Goal: Information Seeking & Learning: Learn about a topic

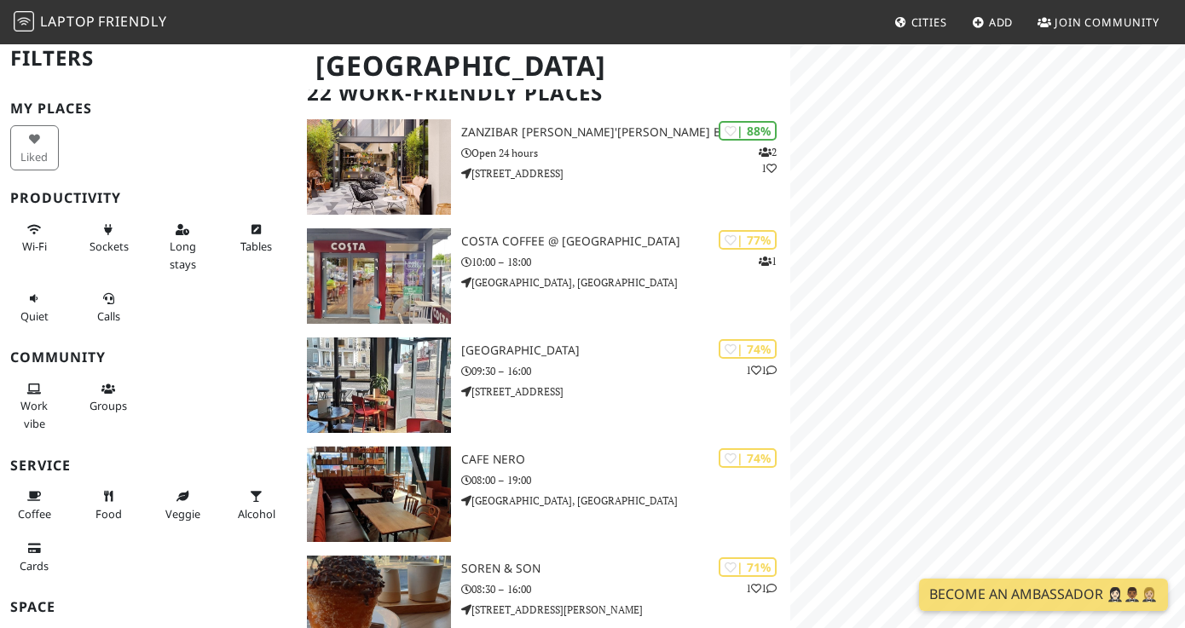
click at [1184, 313] on html "Laptop Friendly Cities Add Join Community Dublin Filters My Places Liked Produc…" at bounding box center [592, 190] width 1185 height 628
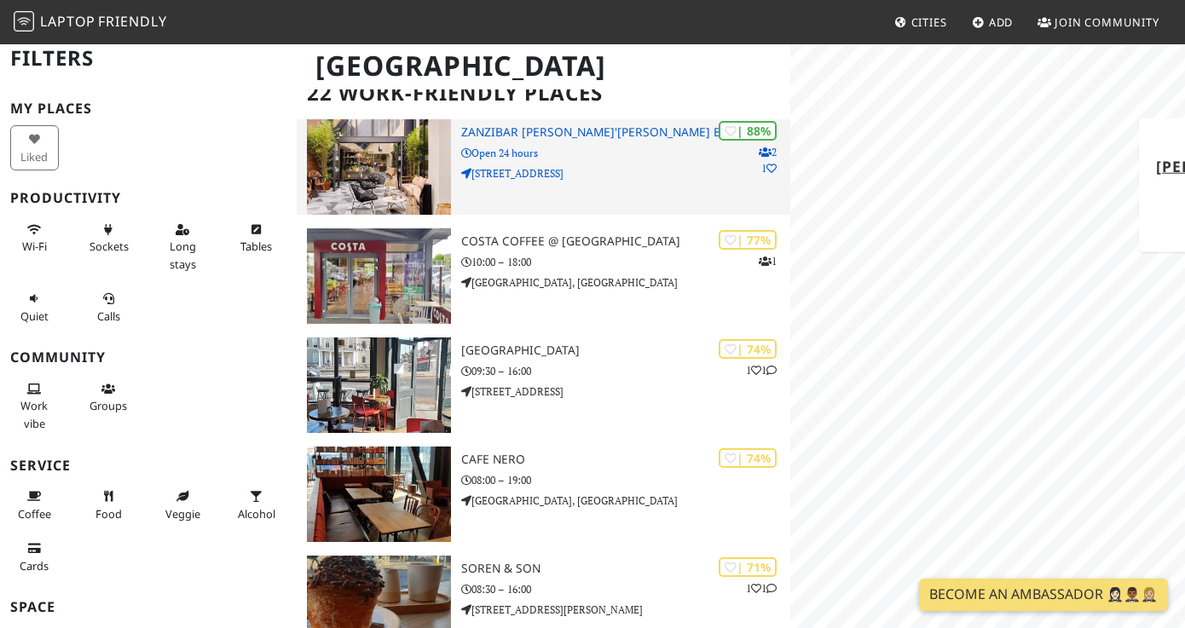
click at [523, 165] on p "34-37 Ormond Quay Lower" at bounding box center [625, 173] width 329 height 16
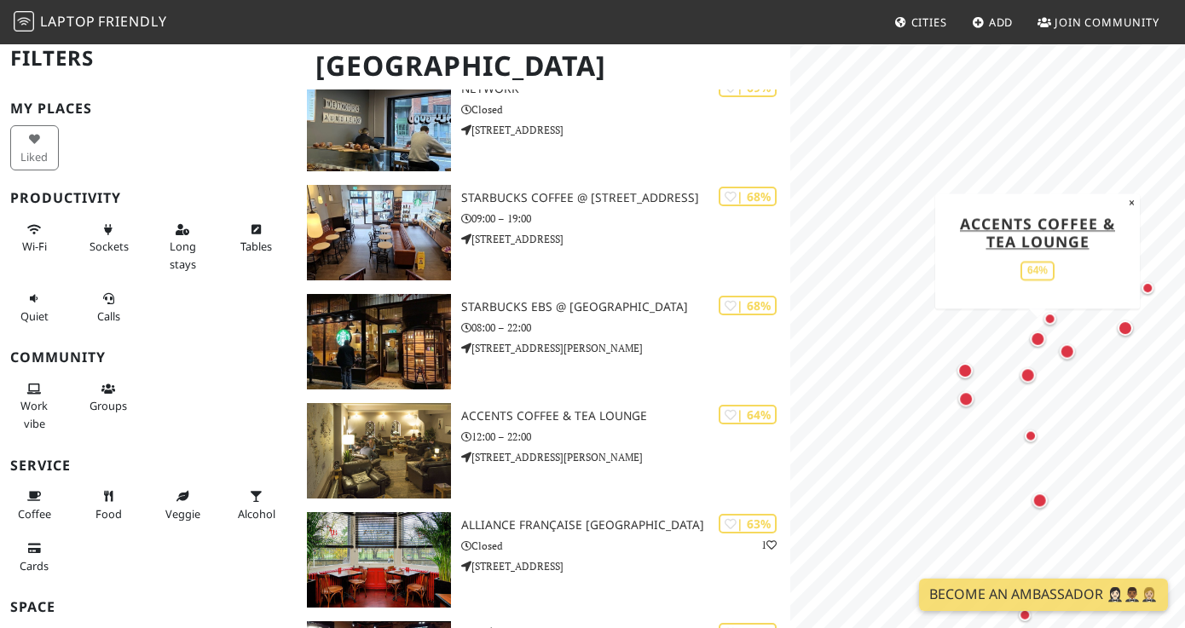
click at [974, 265] on div "MapLibre | Protomaps © OpenStreetMap Accents Coffee & Tea Lounge 64% ×" at bounding box center [987, 357] width 395 height 628
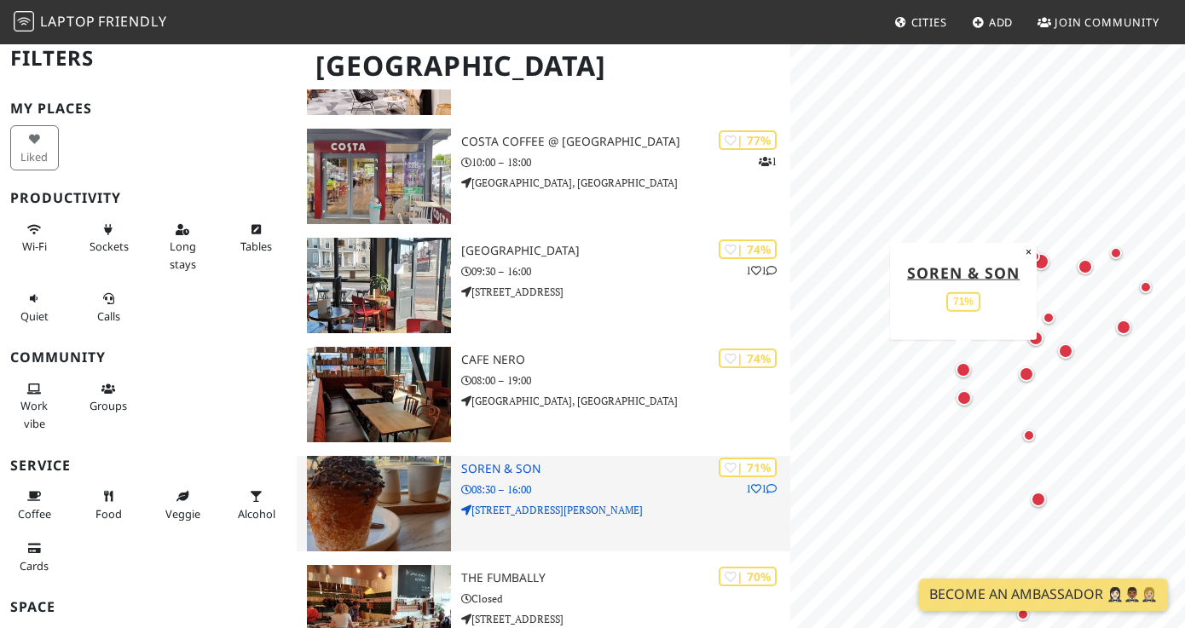
scroll to position [241, 0]
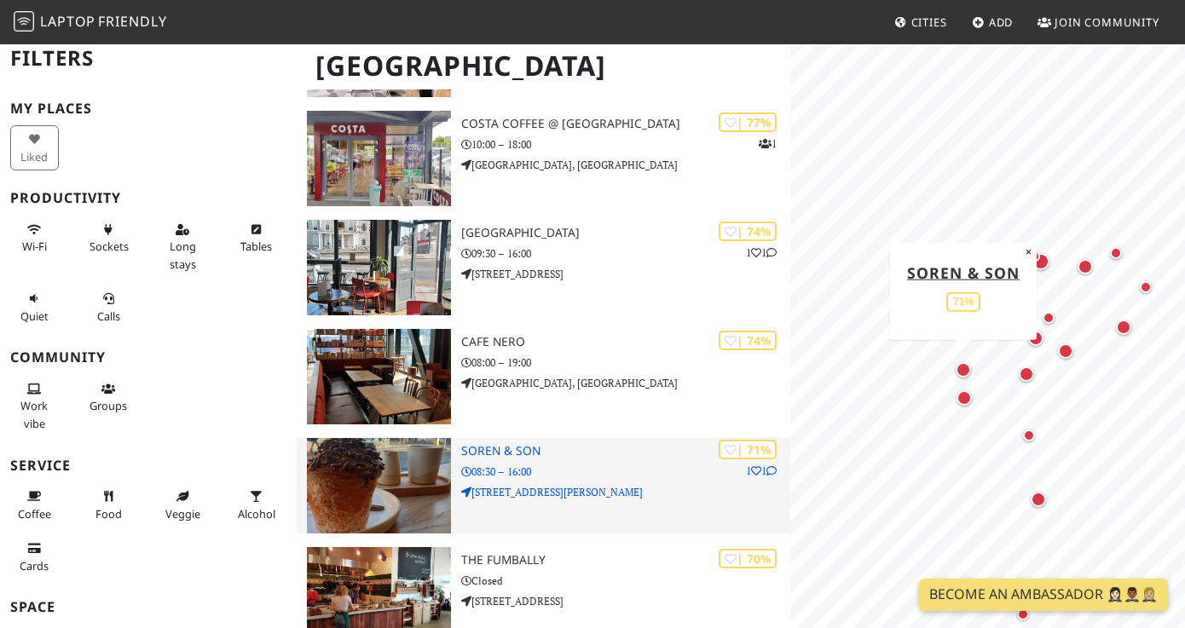
click at [499, 484] on p "2 Dean Street" at bounding box center [625, 492] width 329 height 16
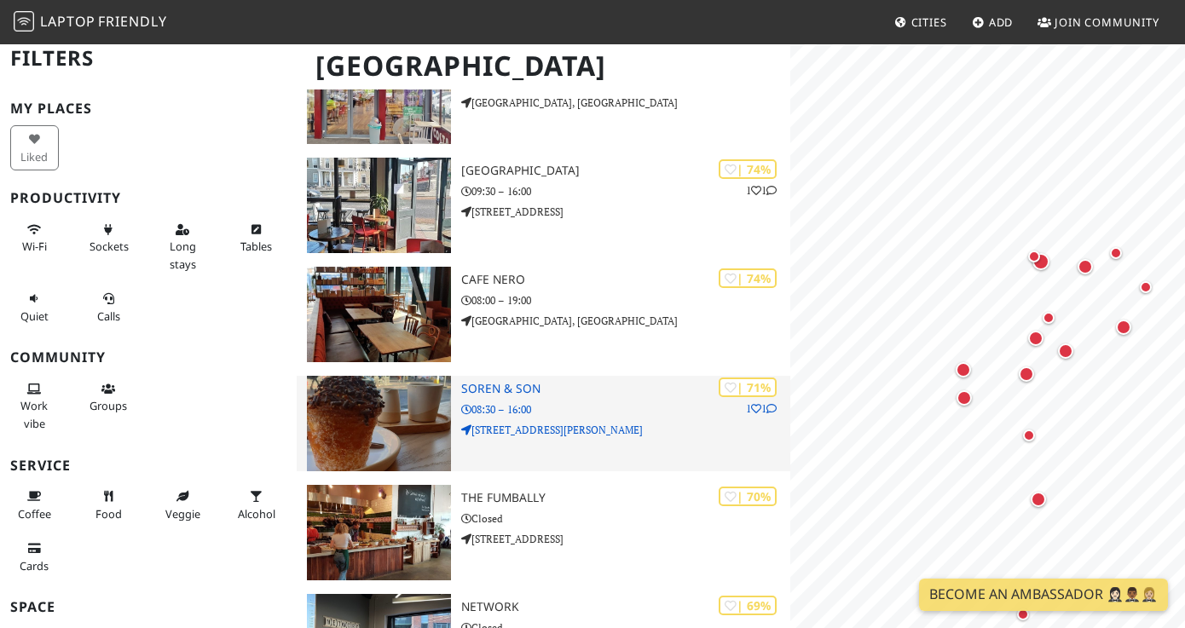
scroll to position [0, 0]
click at [510, 382] on h3 "Soren & Son" at bounding box center [625, 389] width 329 height 14
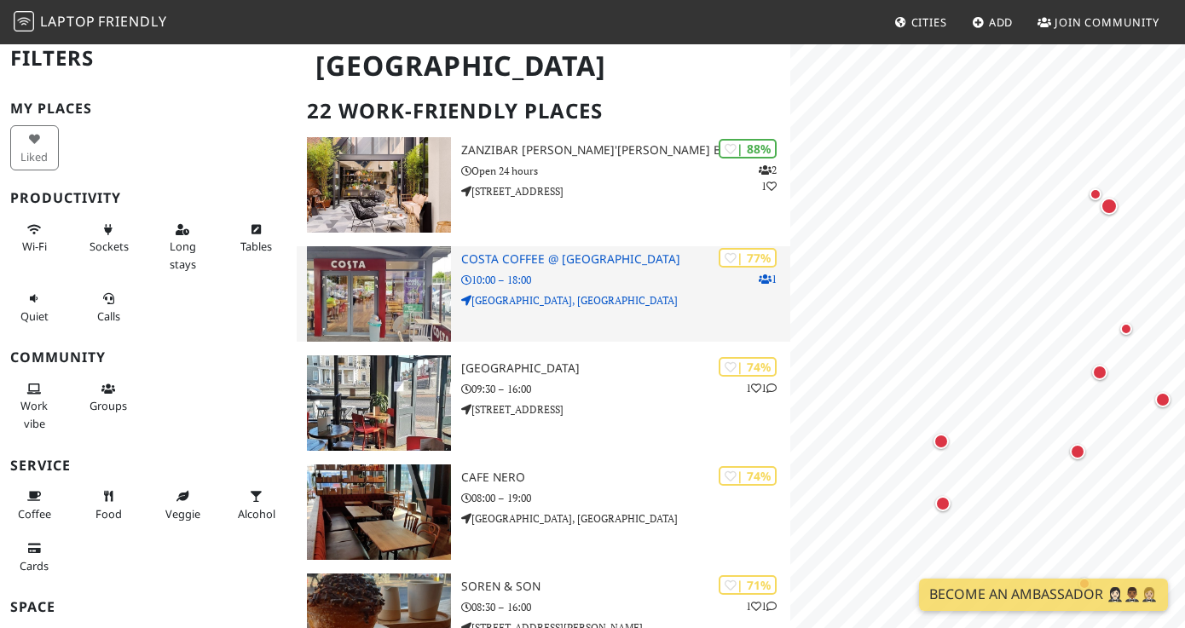
scroll to position [98, 0]
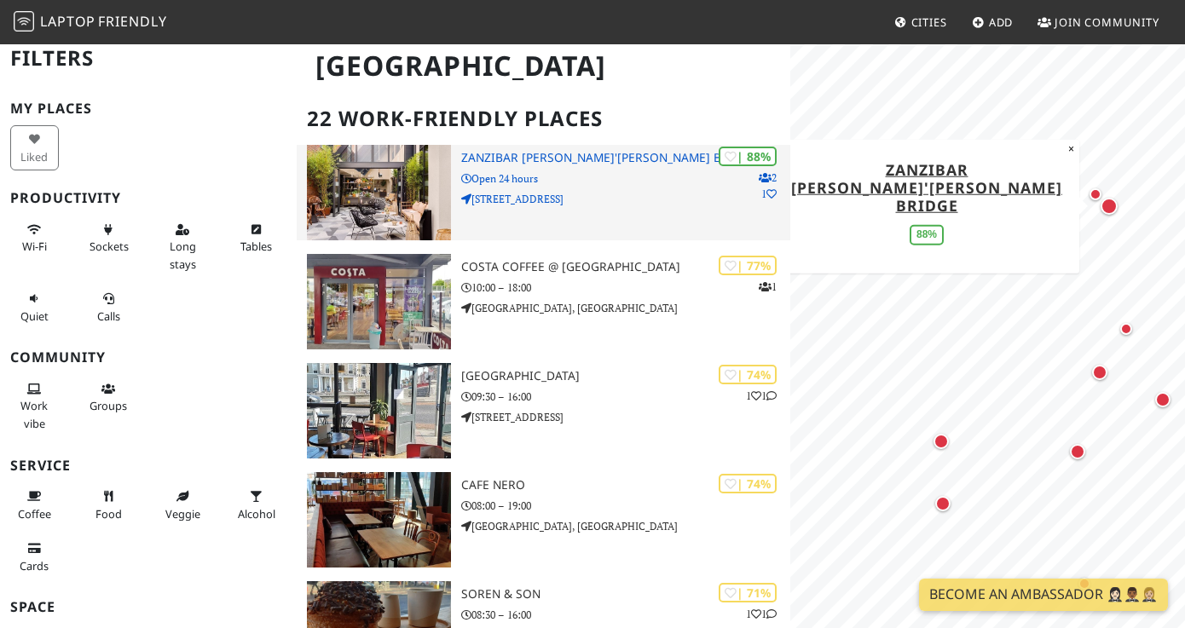
click at [538, 170] on p "Open 24 hours" at bounding box center [625, 178] width 329 height 16
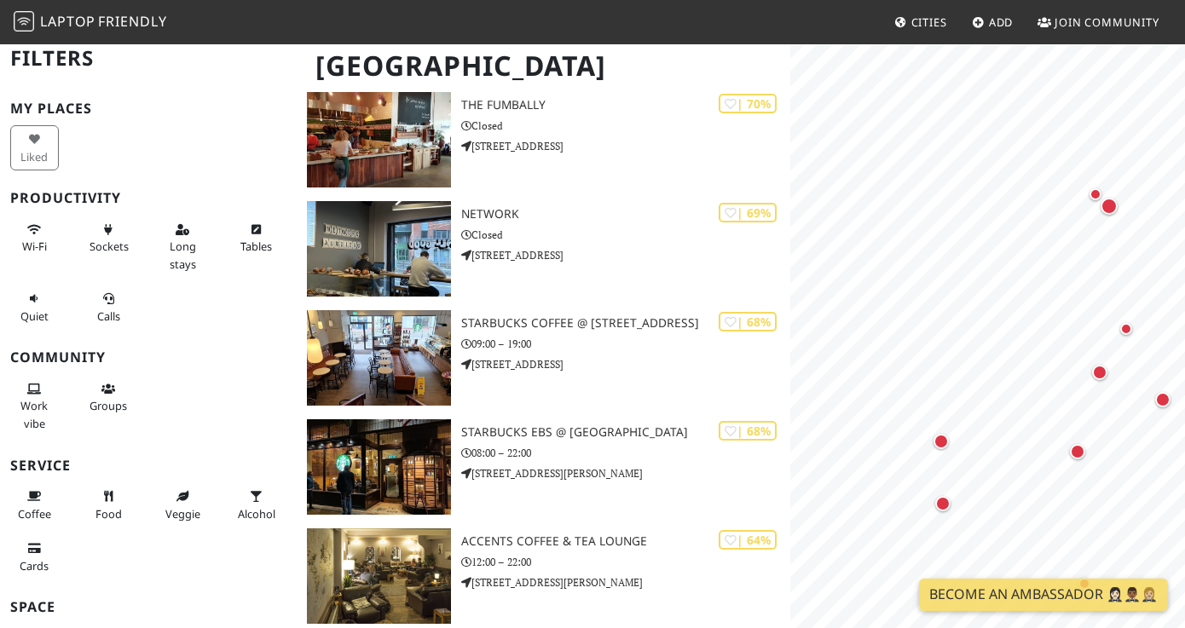
scroll to position [0, 0]
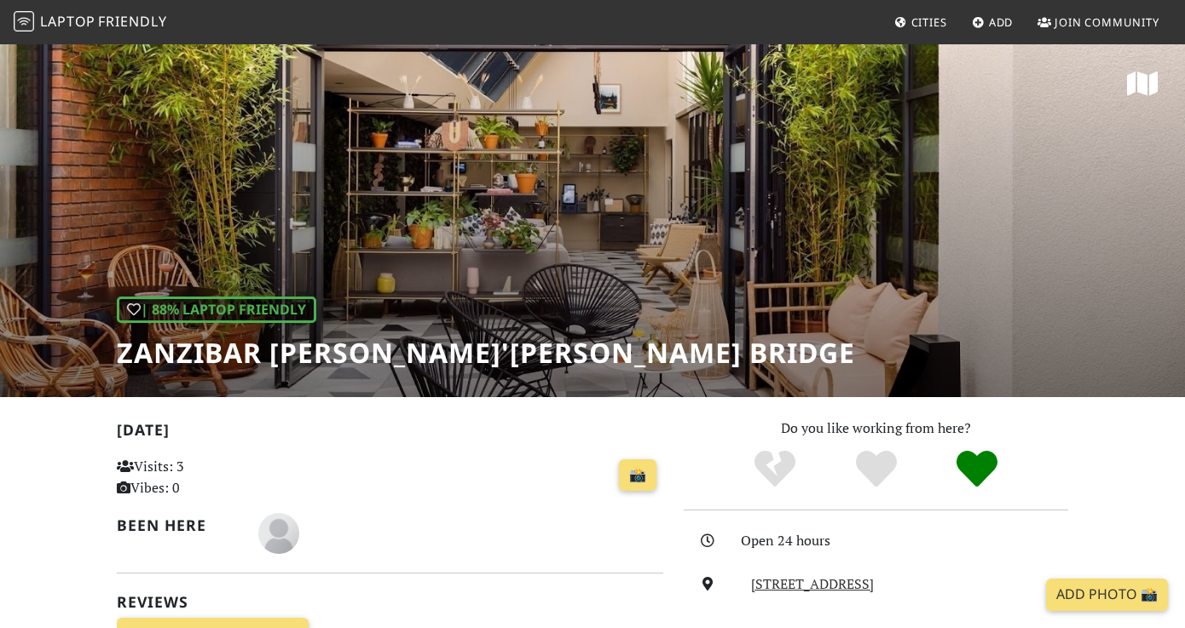
scroll to position [222, 0]
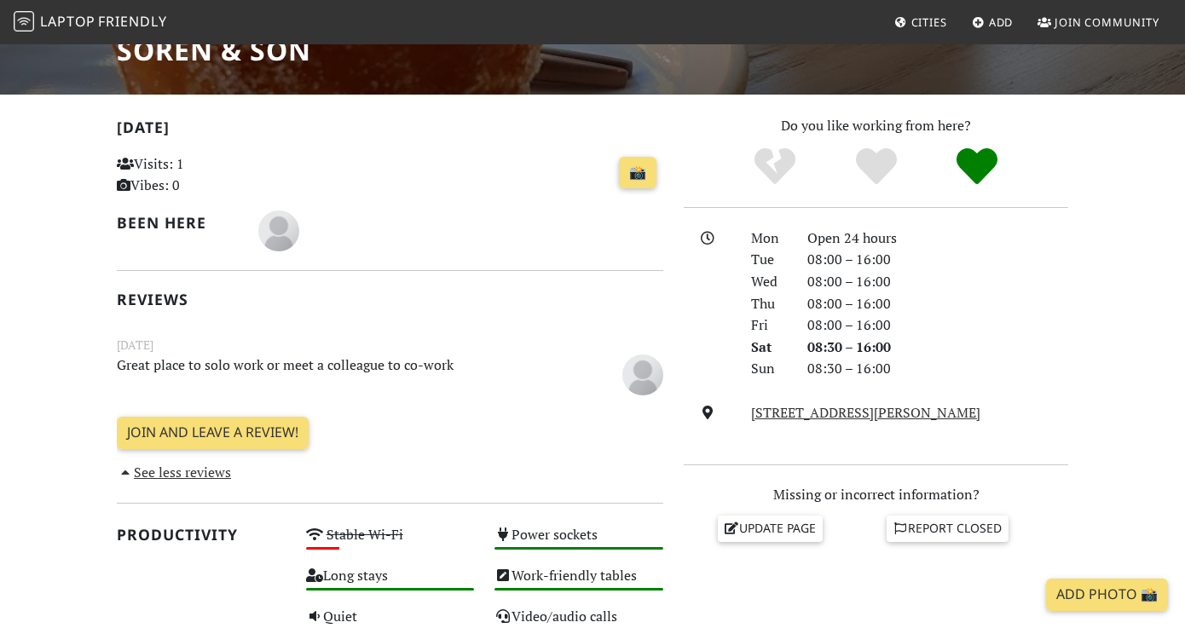
scroll to position [321, 0]
